Goal: Task Accomplishment & Management: Manage account settings

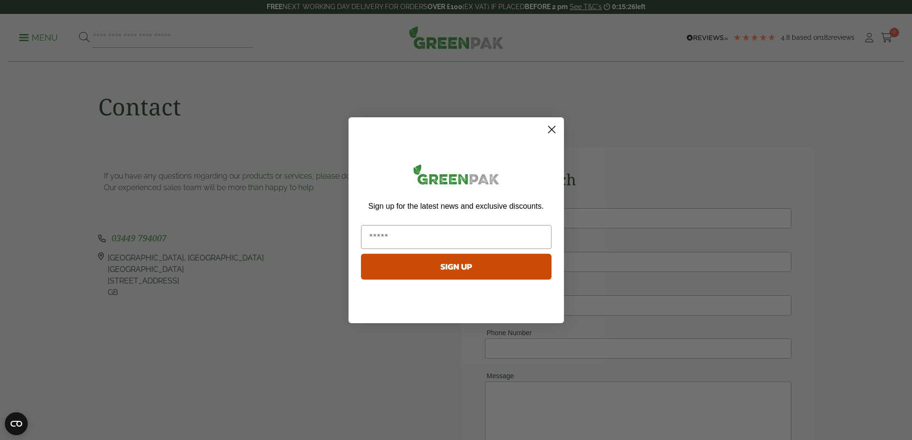
click at [552, 127] on circle "Close dialog" at bounding box center [551, 129] width 16 height 16
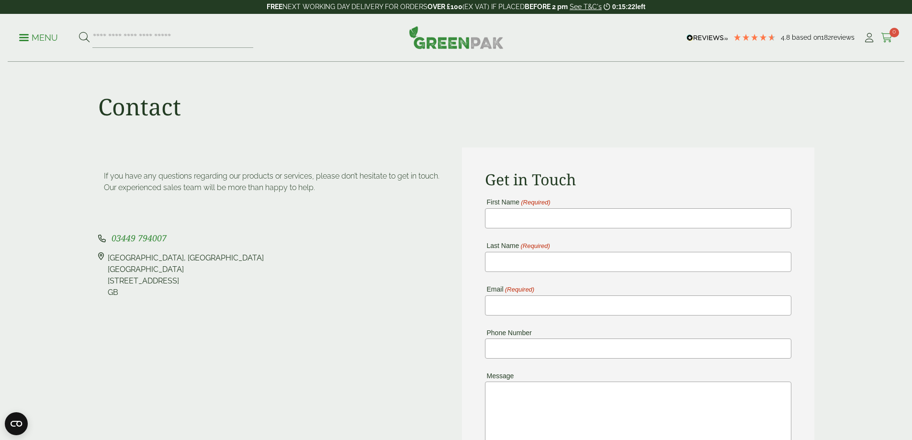
click at [881, 38] on icon at bounding box center [886, 38] width 12 height 10
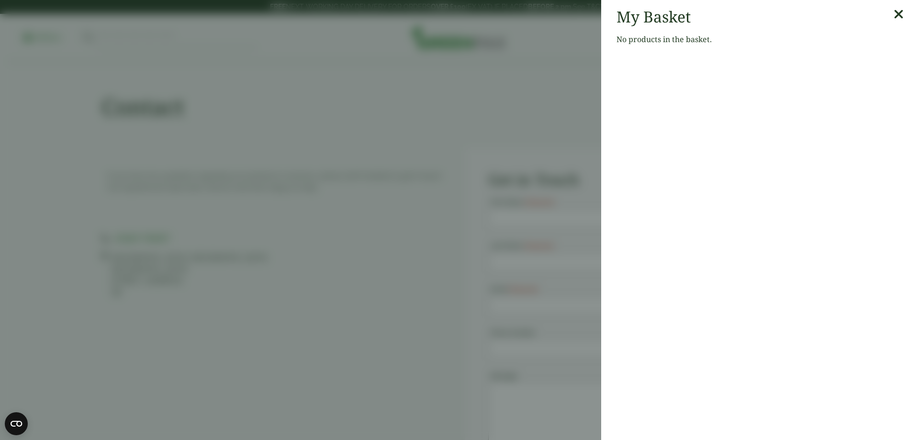
click at [893, 13] on icon at bounding box center [898, 14] width 10 height 13
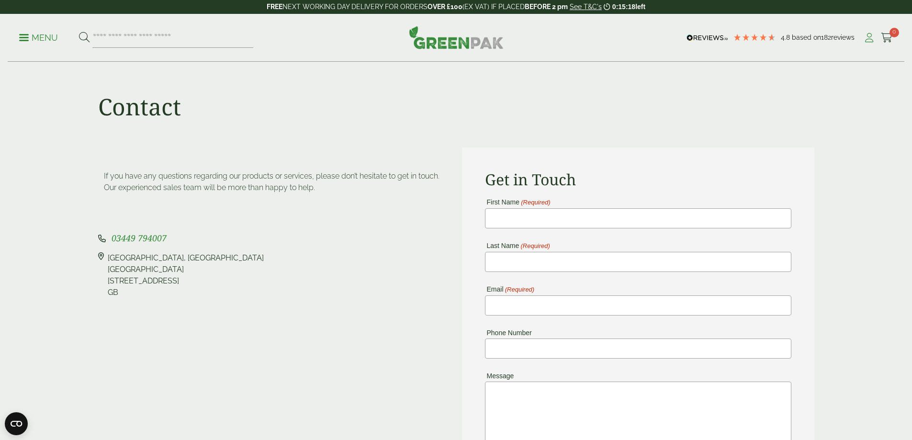
click at [867, 37] on icon at bounding box center [869, 38] width 12 height 10
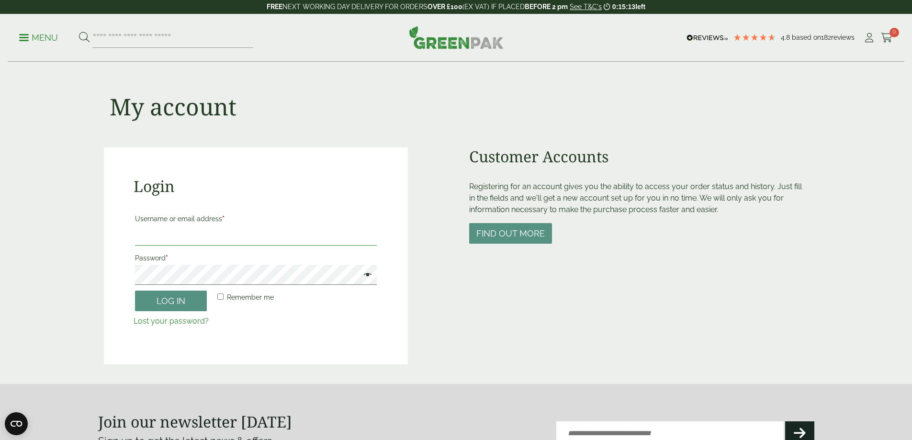
type input "**********"
click at [368, 274] on span at bounding box center [365, 275] width 12 height 11
click at [171, 301] on button "Log in" at bounding box center [171, 300] width 72 height 21
